Goal: Task Accomplishment & Management: Use online tool/utility

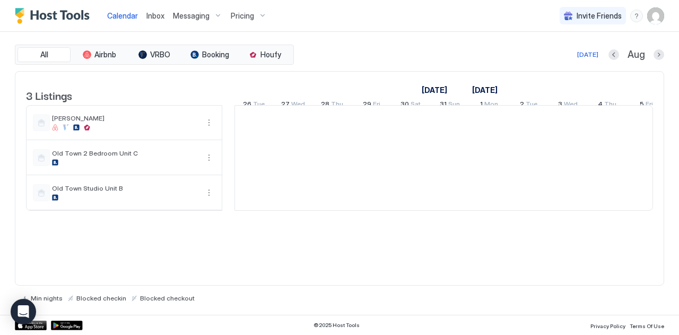
scroll to position [0, 589]
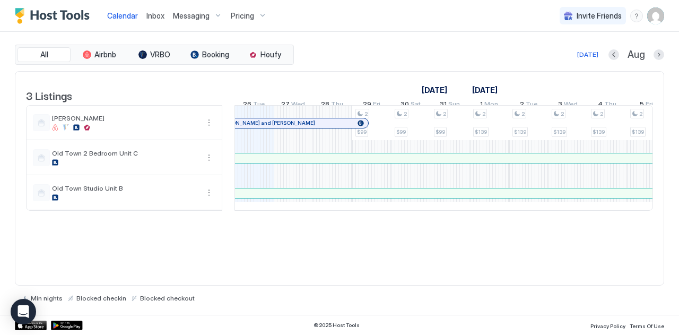
click at [159, 13] on span "Inbox" at bounding box center [155, 15] width 18 height 9
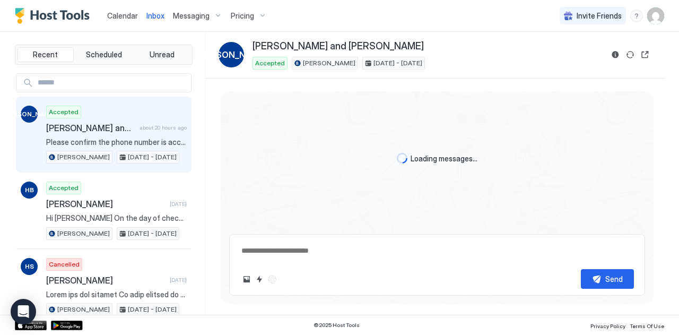
type textarea "*"
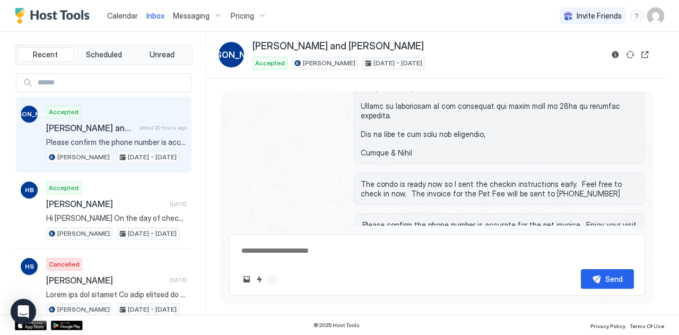
click at [113, 15] on span "Calendar" at bounding box center [122, 15] width 31 height 9
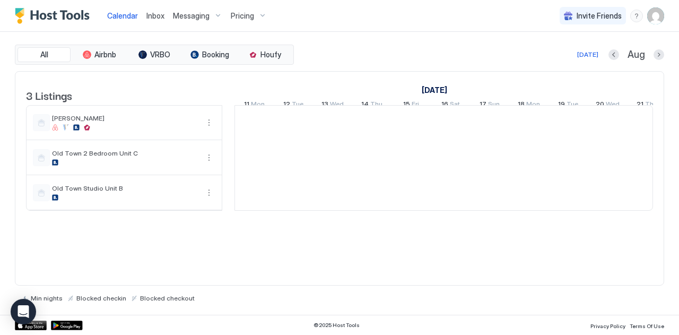
scroll to position [0, 589]
